Goal: Task Accomplishment & Management: Manage account settings

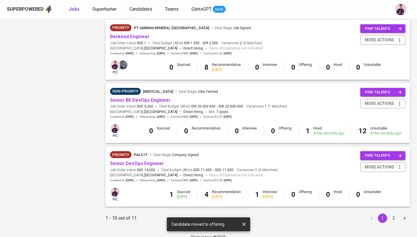
scroll to position [511, 0]
click at [152, 161] on link "Senior DevOps Engineer" at bounding box center [137, 164] width 54 height 6
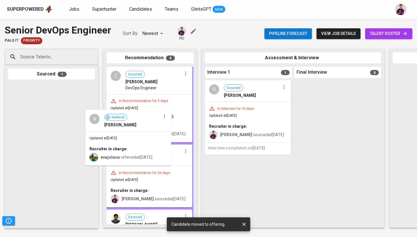
drag, startPoint x: 36, startPoint y: 109, endPoint x: 148, endPoint y: 141, distance: 116.4
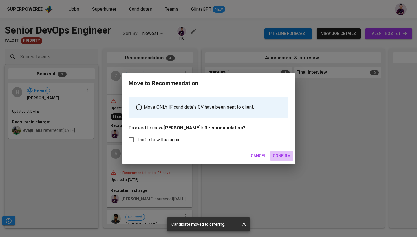
click at [277, 160] on button "Confirm" at bounding box center [281, 156] width 23 height 11
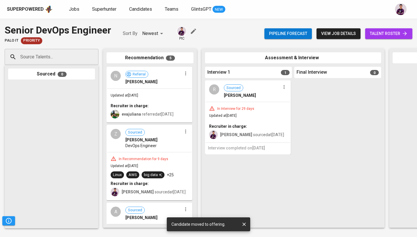
click at [116, 80] on div "N" at bounding box center [116, 76] width 10 height 10
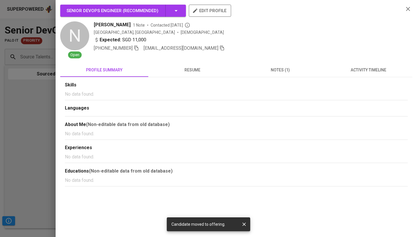
click at [189, 70] on span "resume" at bounding box center [192, 70] width 81 height 7
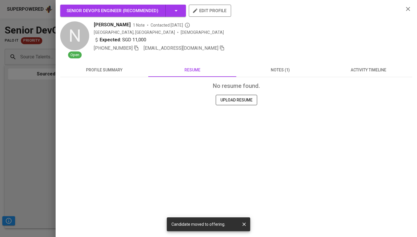
click at [407, 10] on icon "button" at bounding box center [407, 9] width 7 height 7
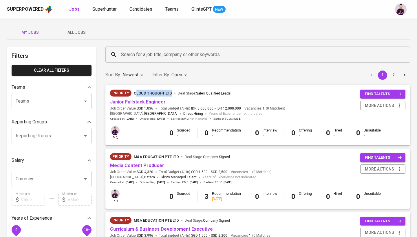
drag, startPoint x: 171, startPoint y: 94, endPoint x: 135, endPoint y: 94, distance: 36.5
click at [135, 94] on div "Cloud Thought LTD Deal Stage : Sales Qualified Leads" at bounding box center [182, 93] width 97 height 7
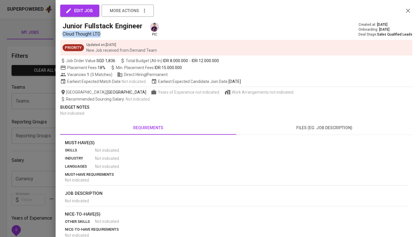
drag, startPoint x: 105, startPoint y: 35, endPoint x: 61, endPoint y: 34, distance: 44.3
click at [61, 34] on div "Junior Fullstack Engineer Cloud Thought LTD pic Created at : [DATE] Onboarding …" at bounding box center [236, 29] width 352 height 16
copy span "Cloud Thought LTD"
click at [405, 10] on icon "button" at bounding box center [407, 10] width 7 height 7
